Goal: Check status: Check status

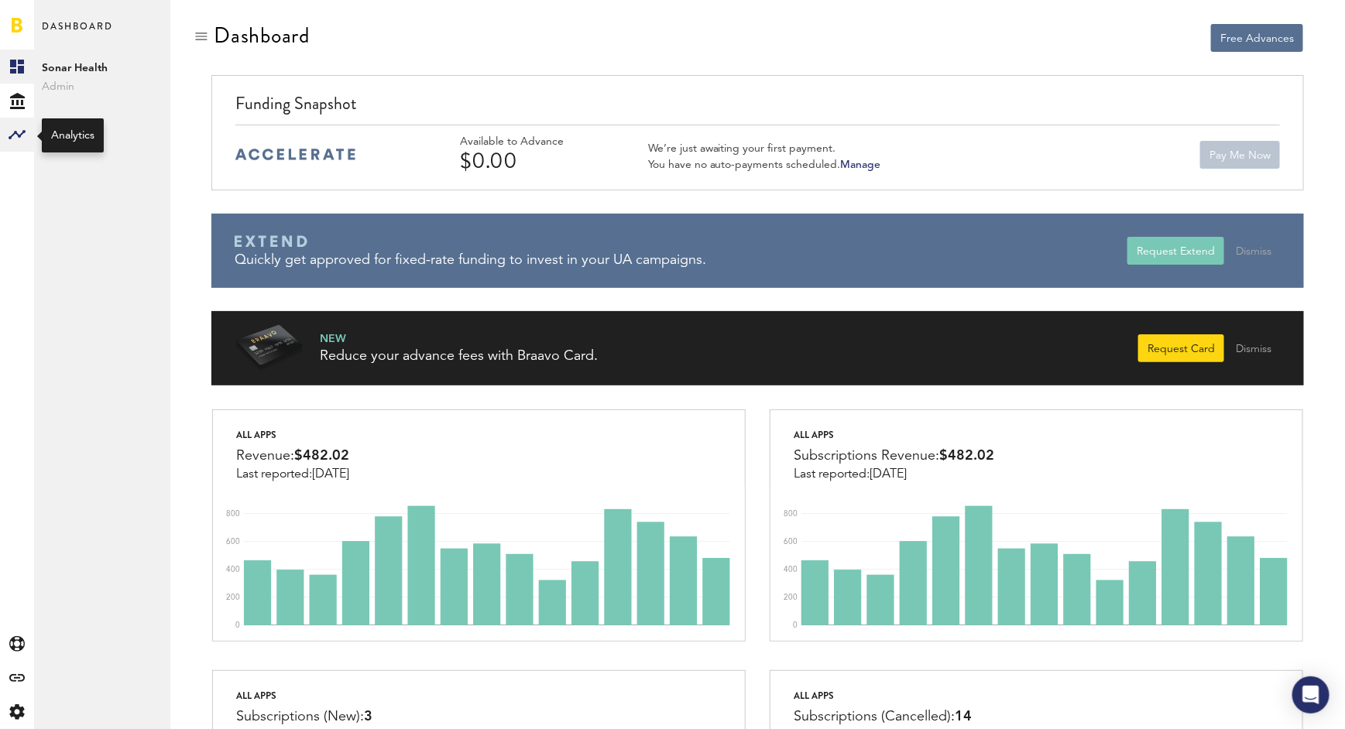
click at [13, 132] on rect at bounding box center [17, 134] width 19 height 19
click at [12, 101] on icon at bounding box center [17, 101] width 15 height 16
click at [125, 129] on link "Daily Advance History" at bounding box center [102, 135] width 136 height 34
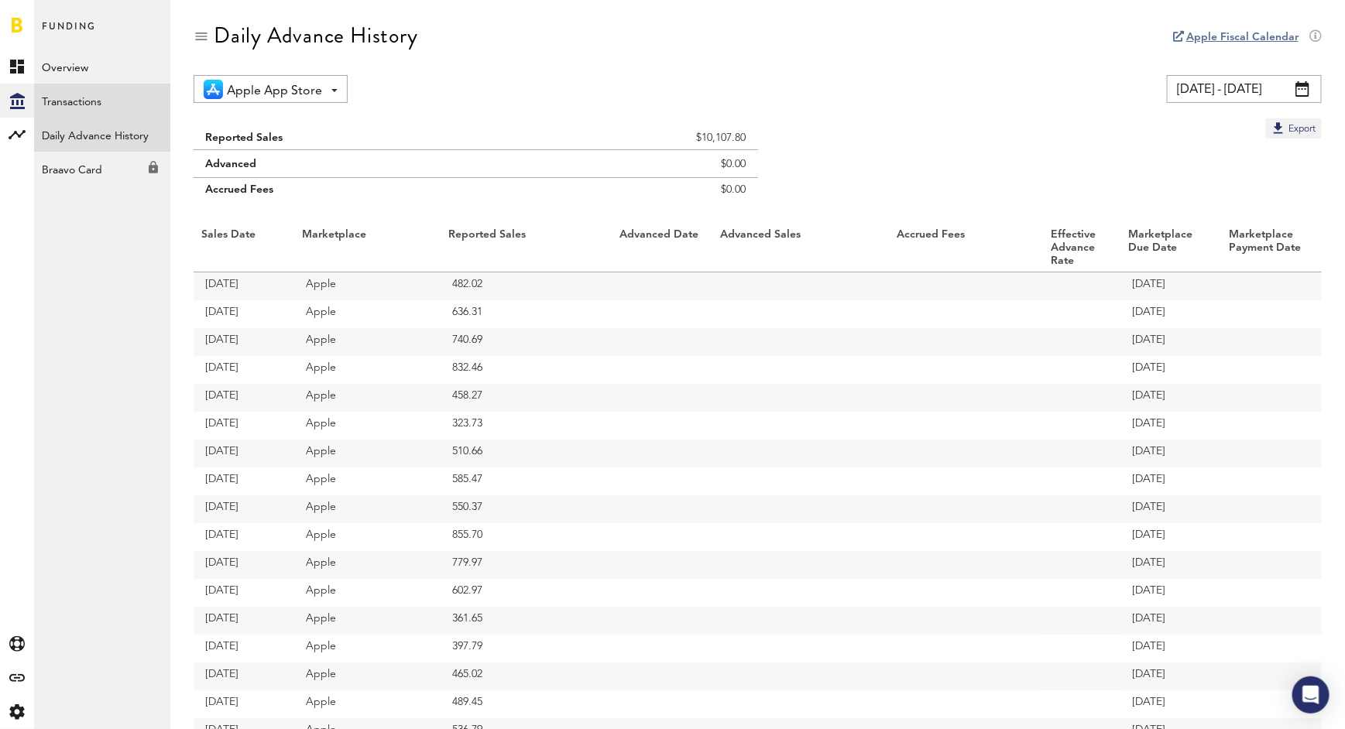
click at [110, 98] on link "Transactions" at bounding box center [102, 101] width 136 height 34
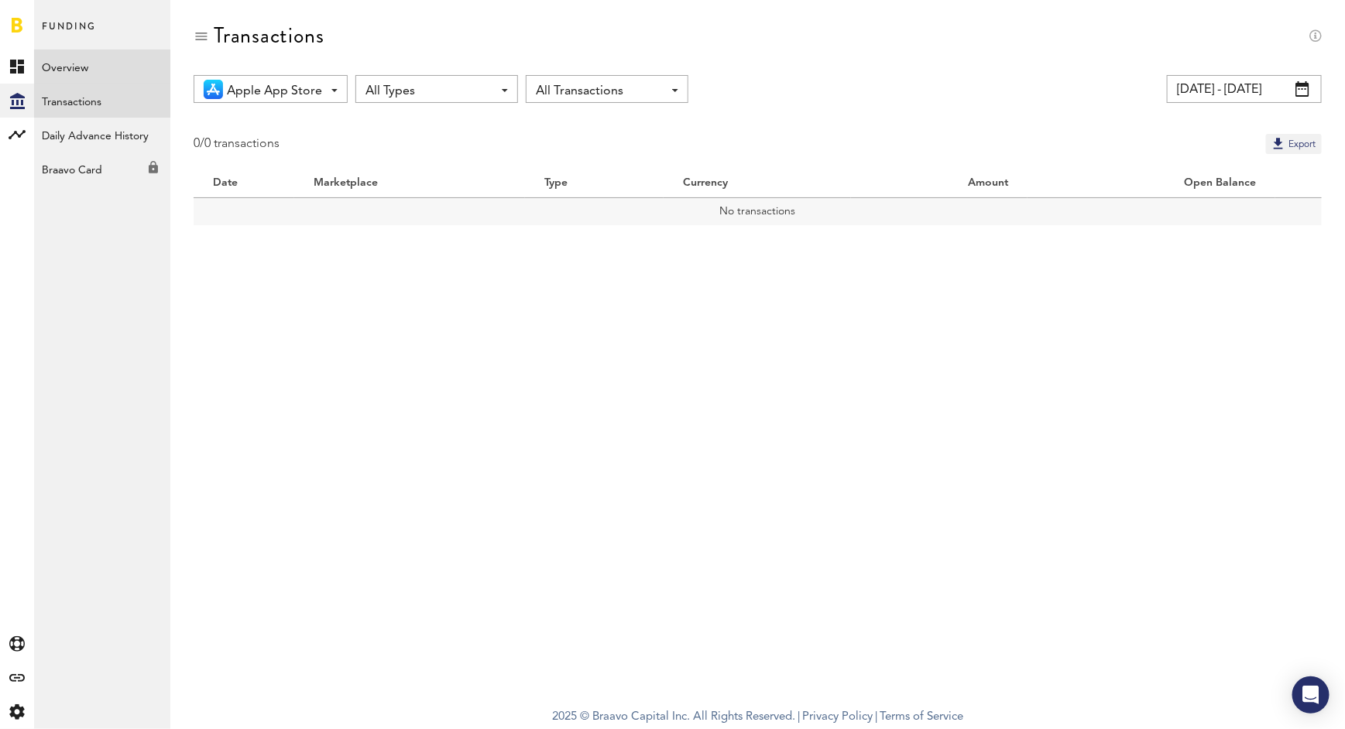
click at [105, 63] on link "Overview" at bounding box center [102, 67] width 136 height 34
